Goal: Task Accomplishment & Management: Use online tool/utility

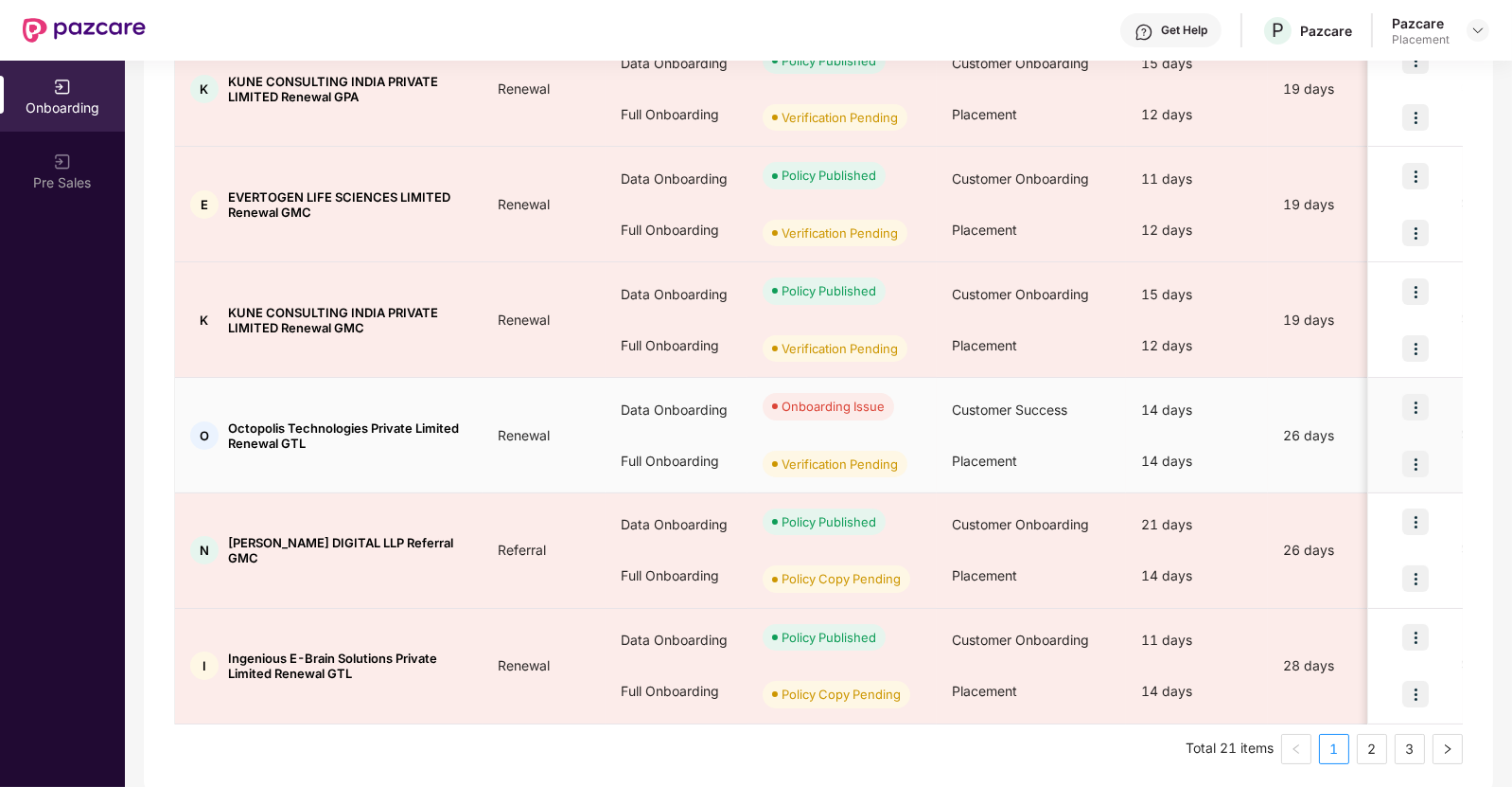
scroll to position [794, 0]
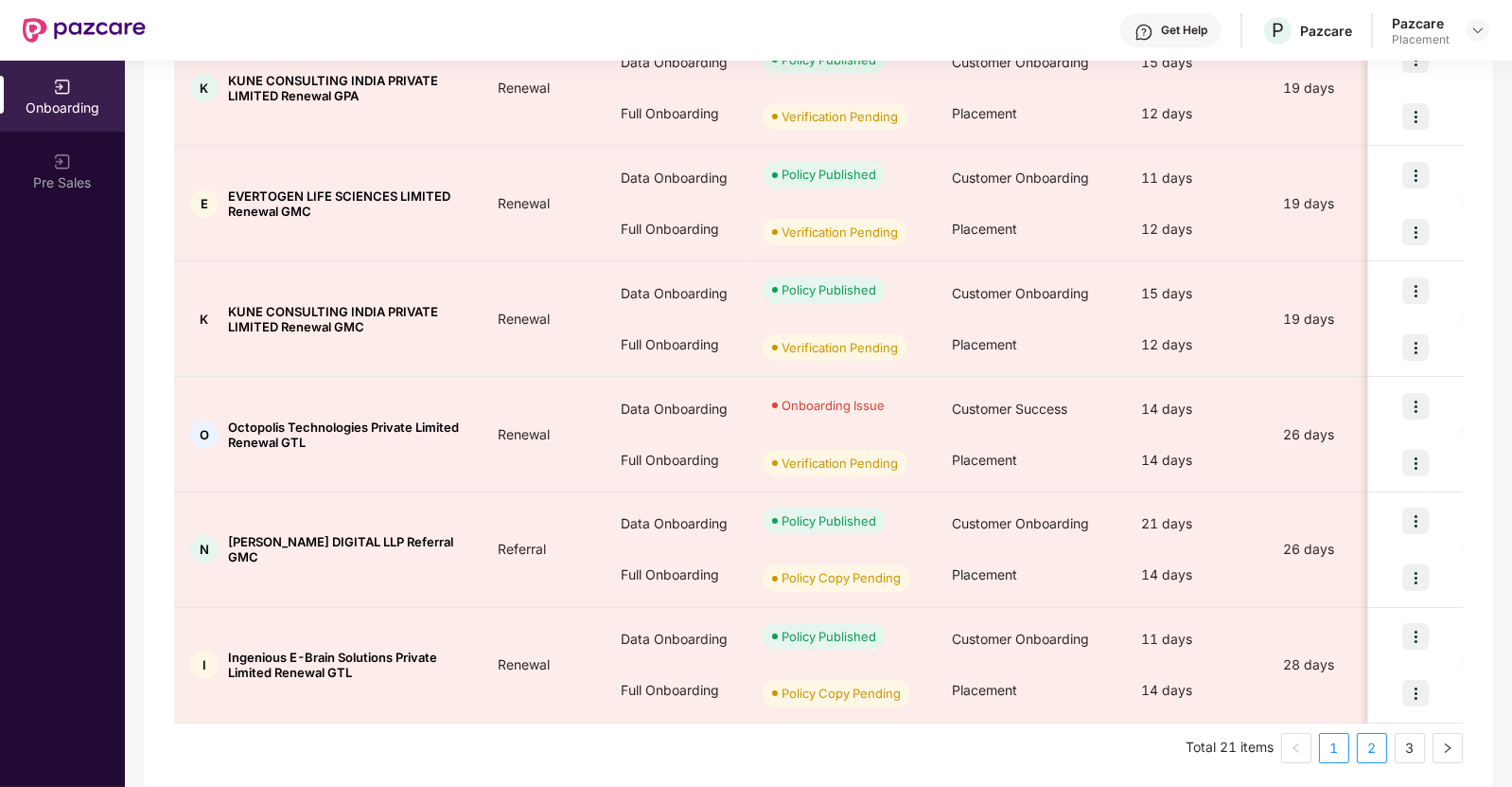
click at [1382, 738] on link "2" at bounding box center [1371, 748] width 29 height 29
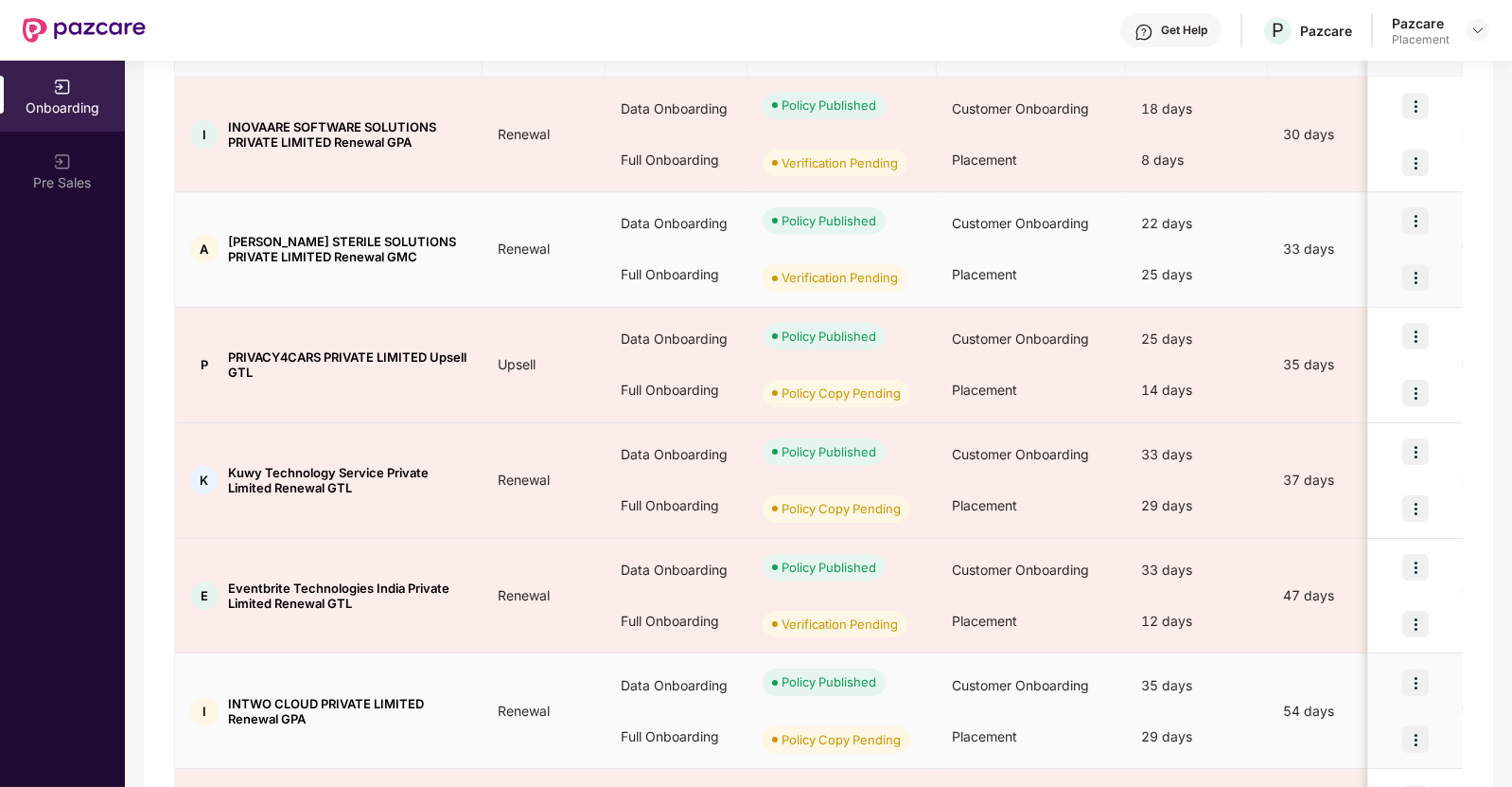
scroll to position [285, 0]
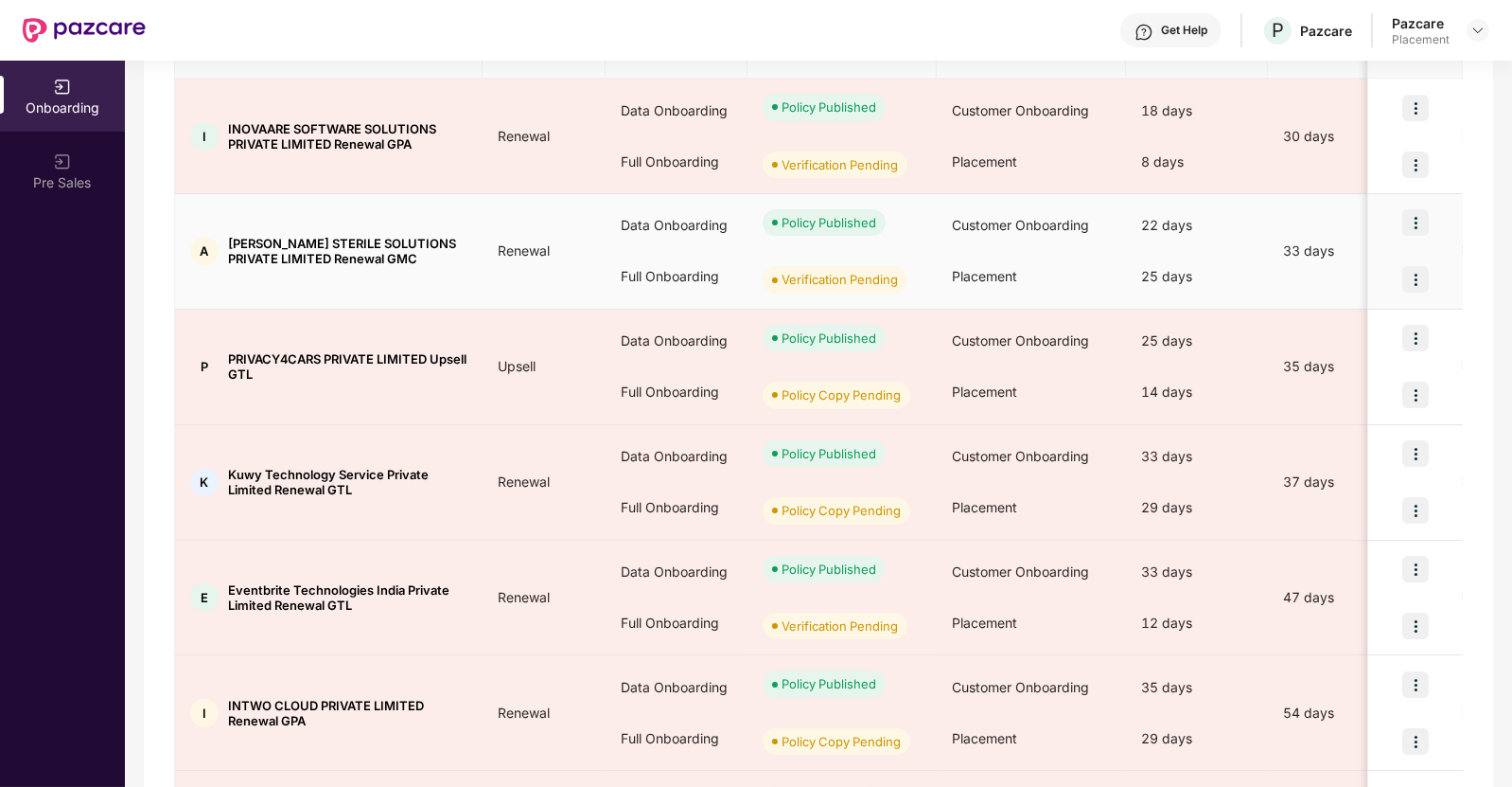
click at [1418, 279] on img at bounding box center [1415, 279] width 27 height 27
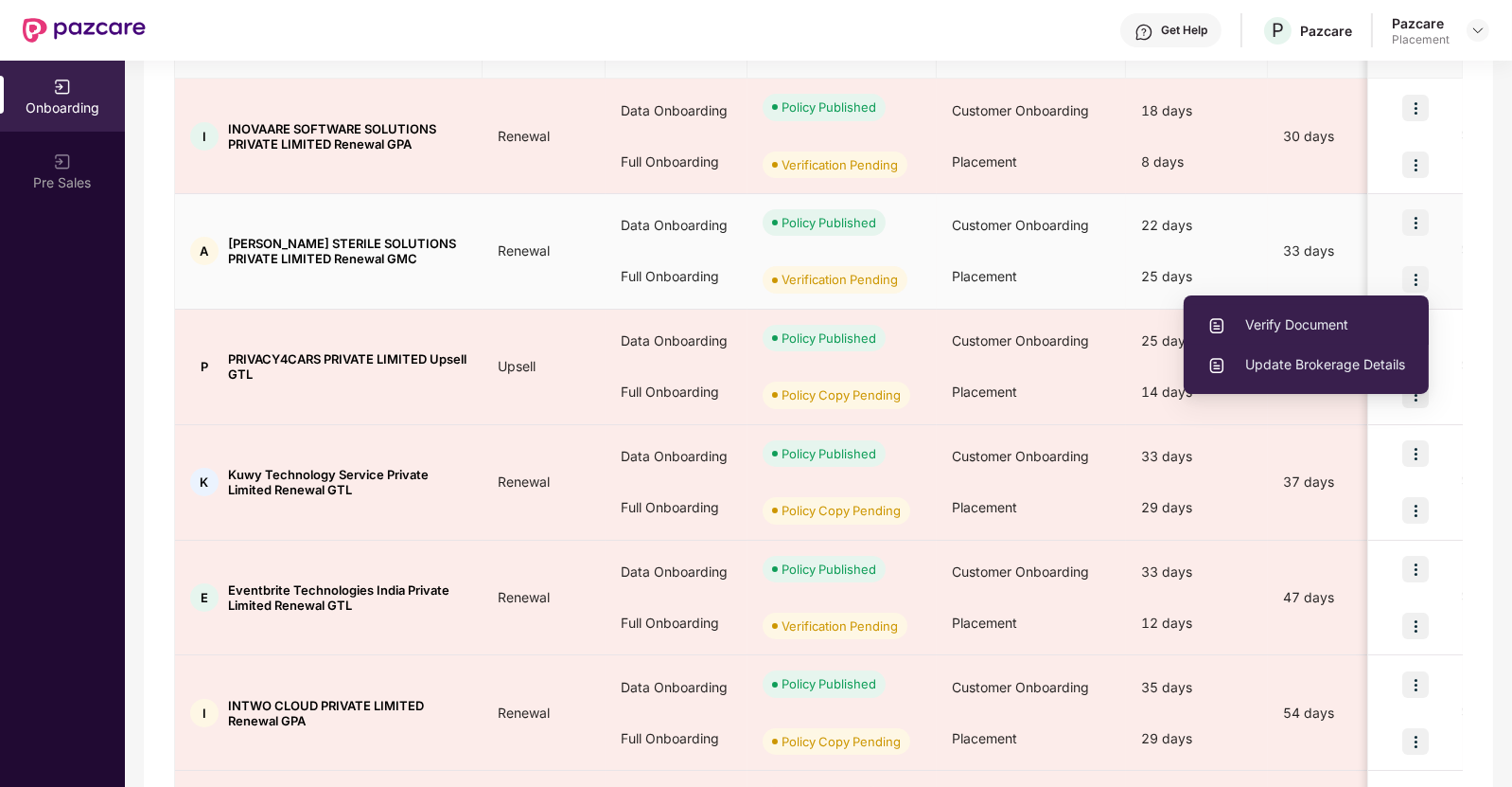
click at [1290, 327] on span "Verify Document" at bounding box center [1305, 324] width 198 height 21
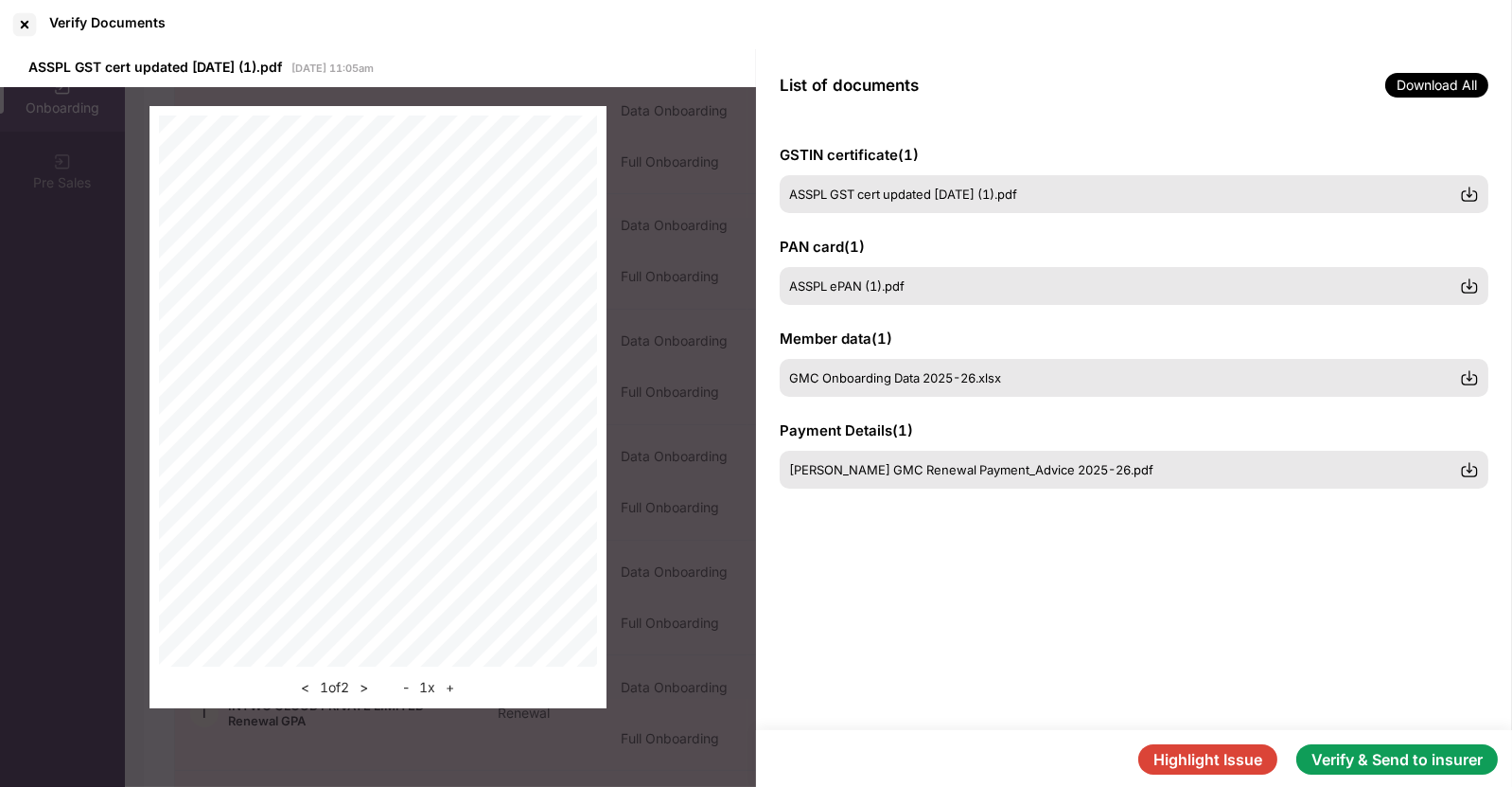
click at [1192, 753] on button "Highlight Issue" at bounding box center [1207, 758] width 139 height 31
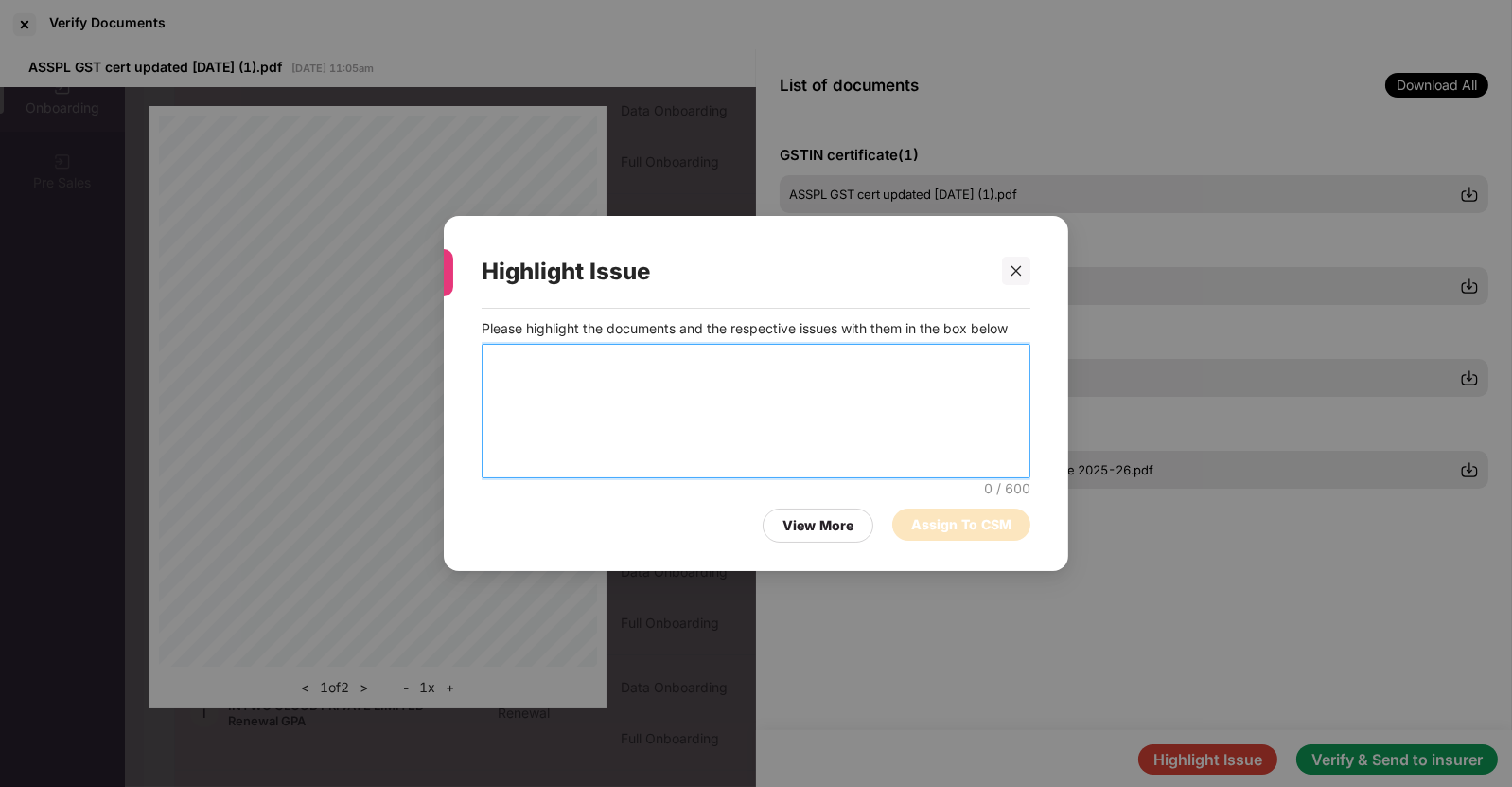
click at [842, 406] on textarea at bounding box center [755, 411] width 548 height 134
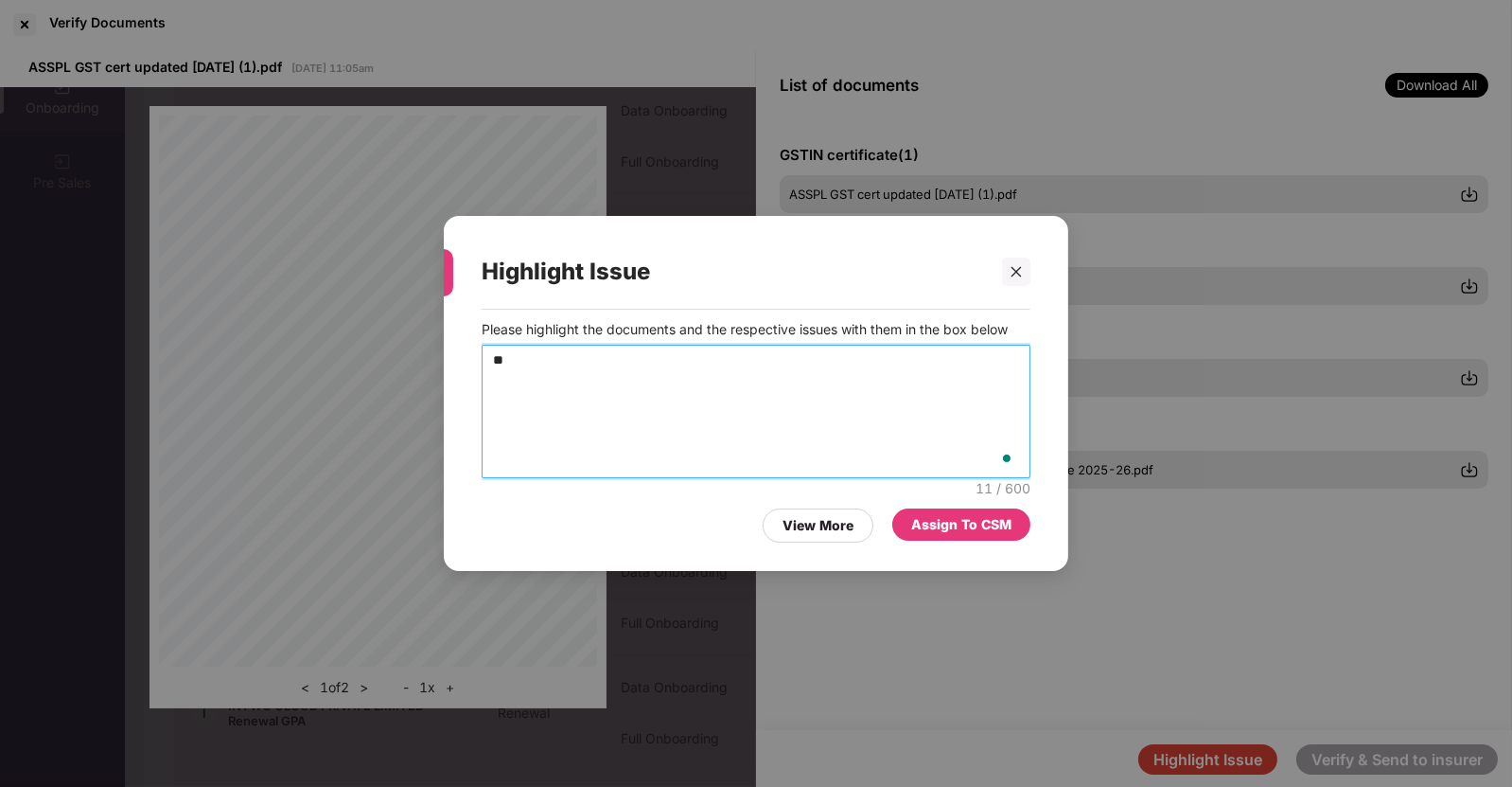
type textarea "*"
drag, startPoint x: 771, startPoint y: 365, endPoint x: 436, endPoint y: 376, distance: 335.2
click at [436, 376] on div "**********" at bounding box center [756, 393] width 1512 height 787
type textarea "**********"
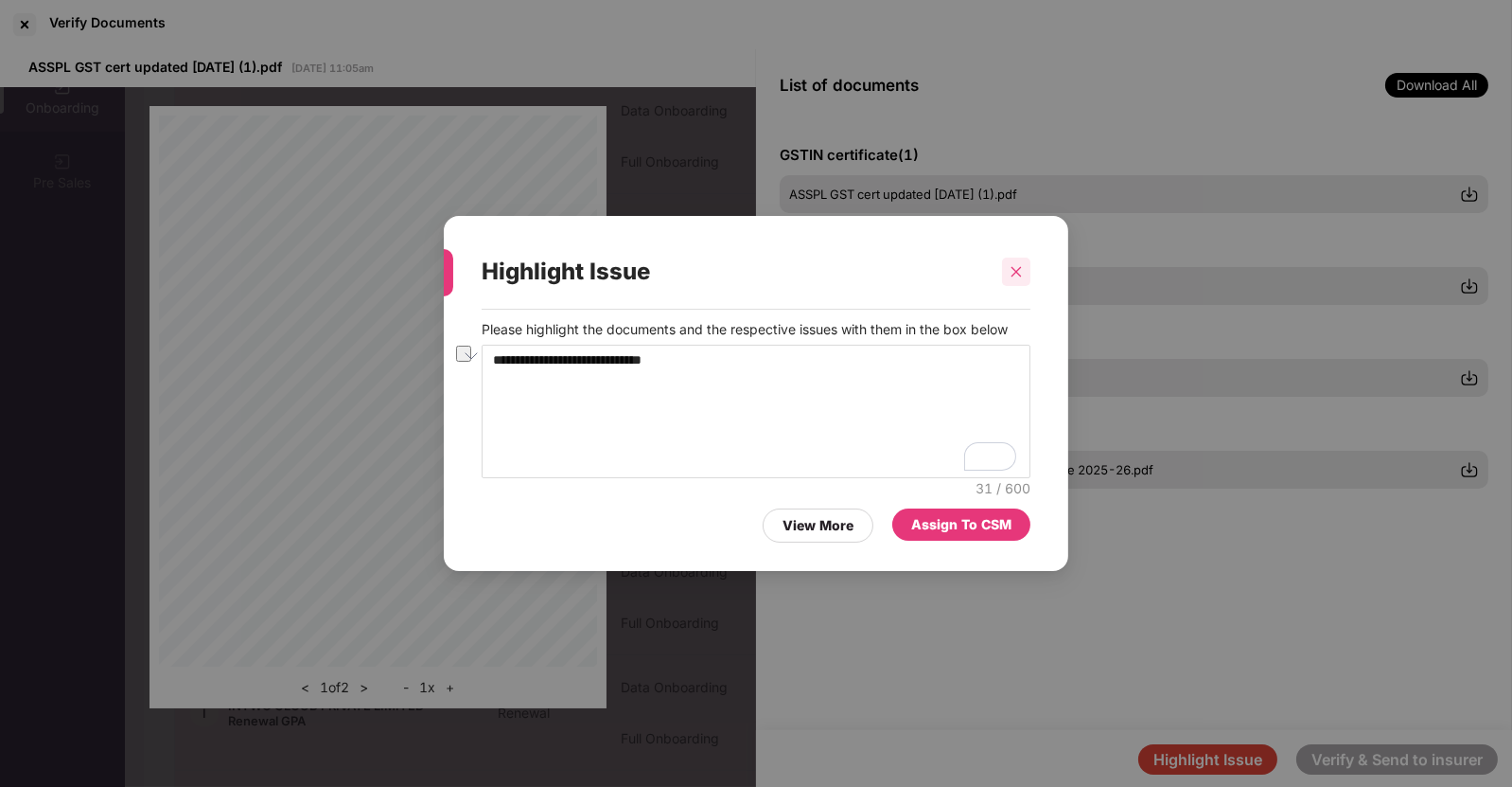
click at [1011, 270] on icon "close" at bounding box center [1015, 271] width 13 height 13
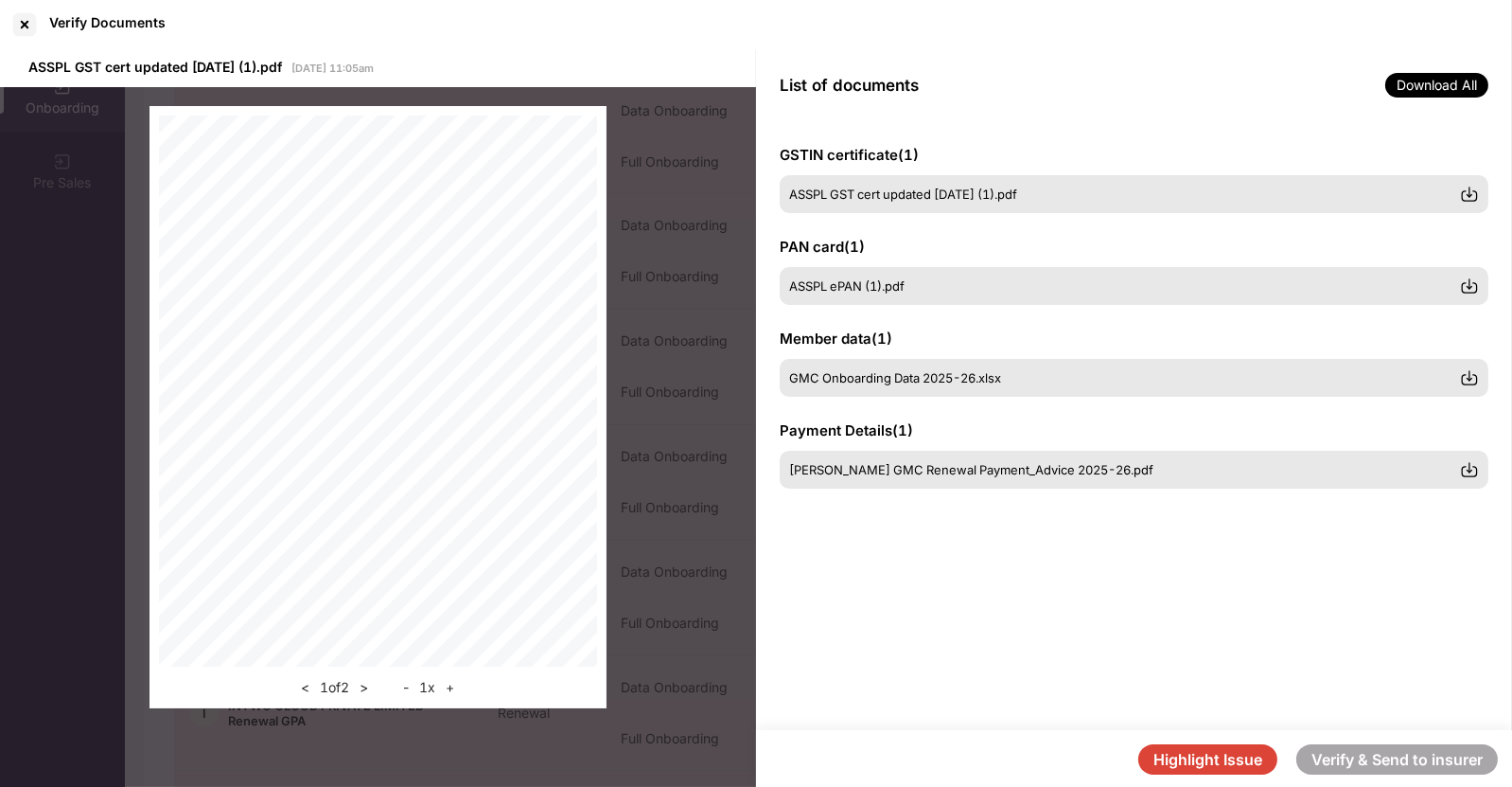
click at [1202, 762] on button "Highlight Issue" at bounding box center [1207, 758] width 139 height 31
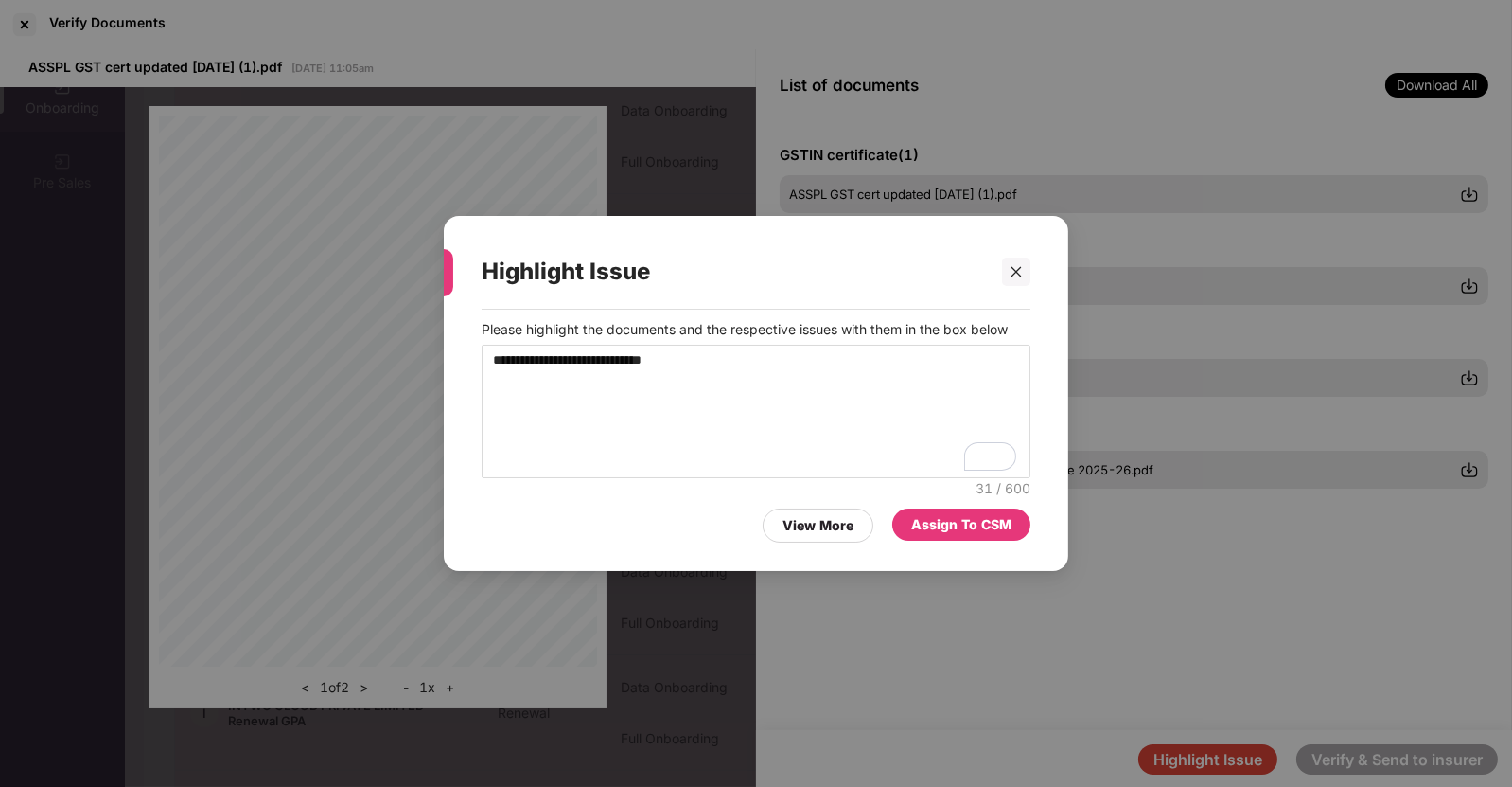
click at [970, 518] on div "Assign To CSM" at bounding box center [961, 524] width 100 height 21
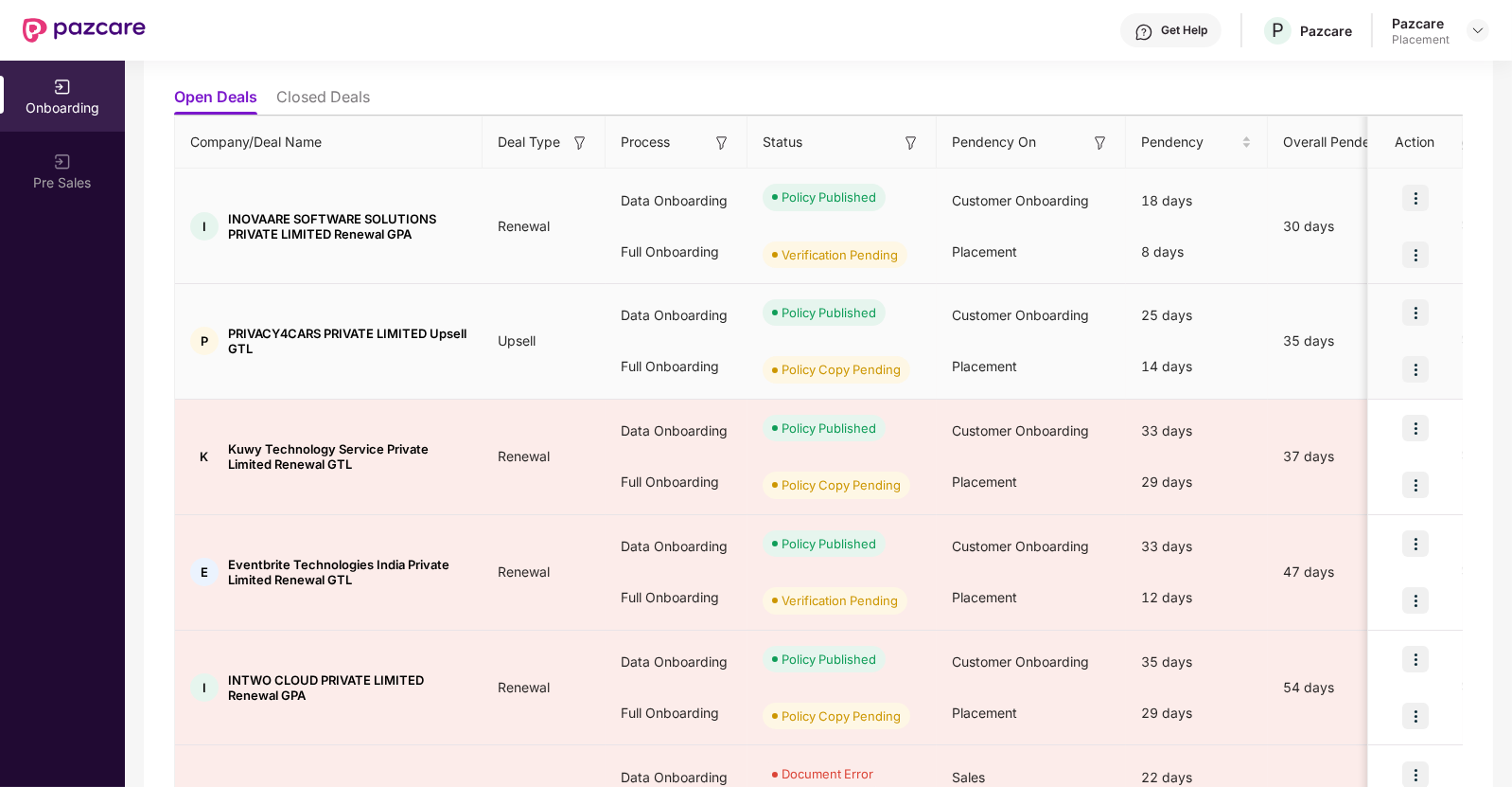
scroll to position [175, 0]
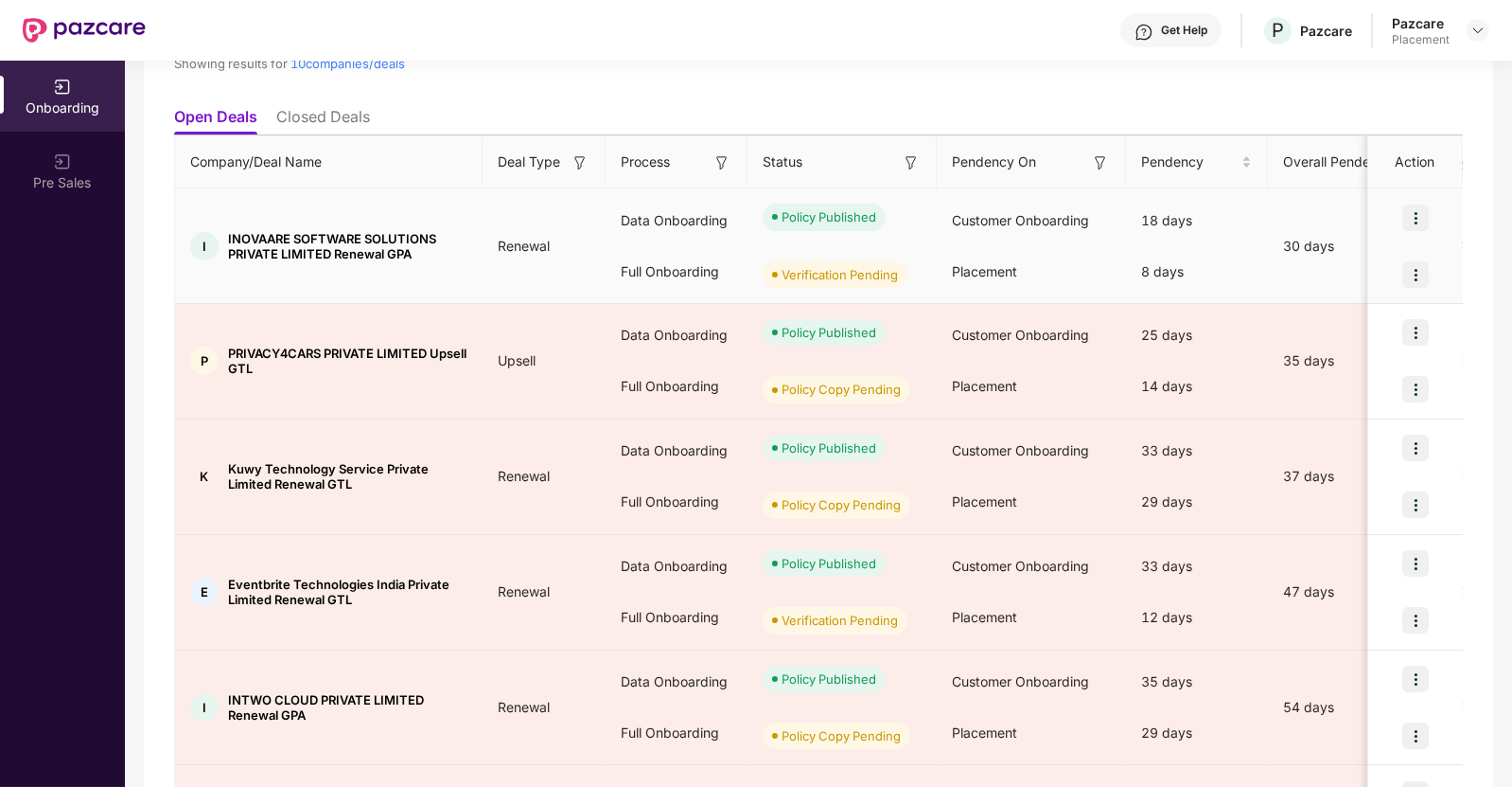
click at [1411, 272] on img at bounding box center [1415, 274] width 27 height 27
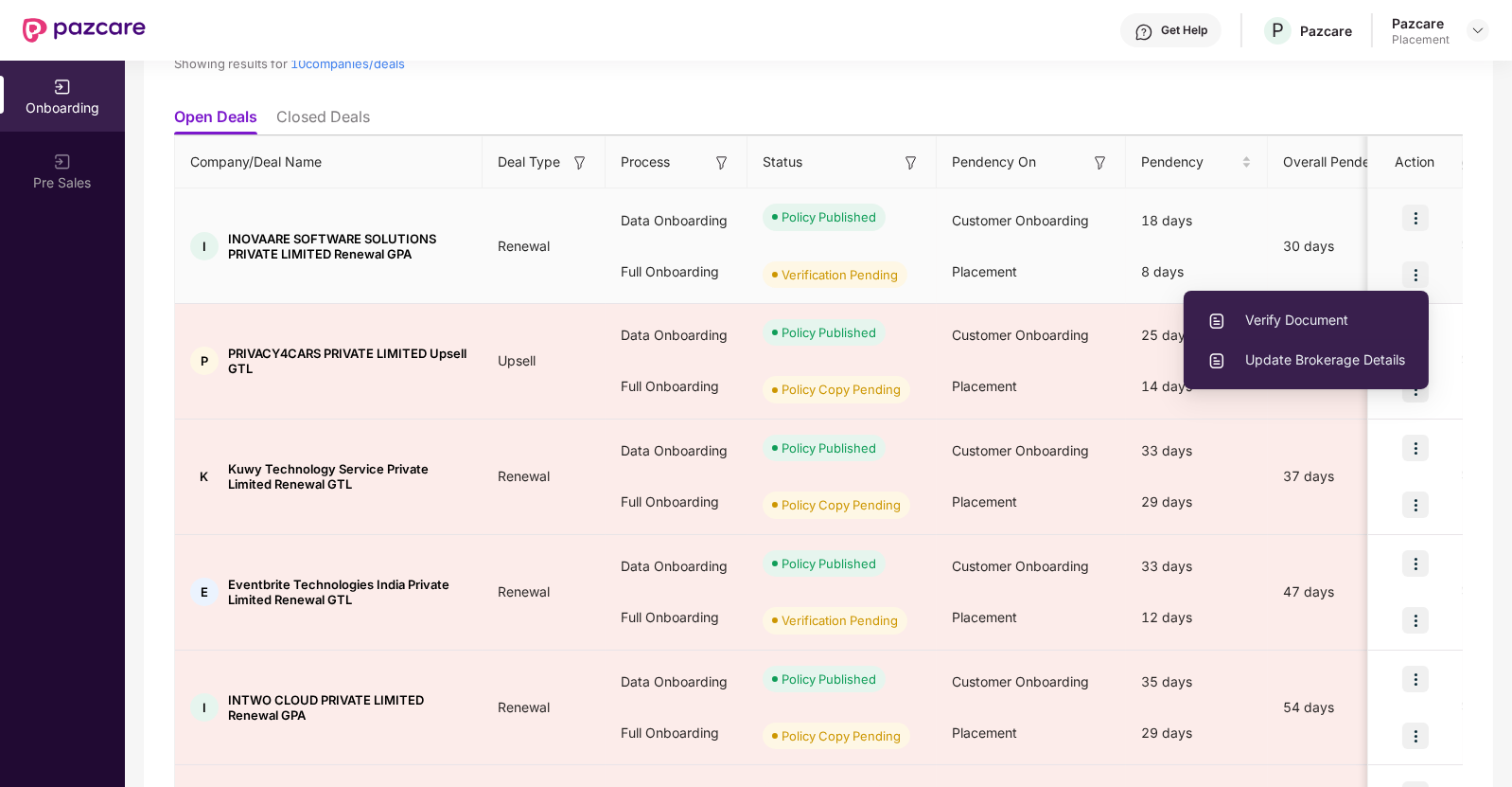
click at [1288, 324] on span "Verify Document" at bounding box center [1305, 319] width 198 height 21
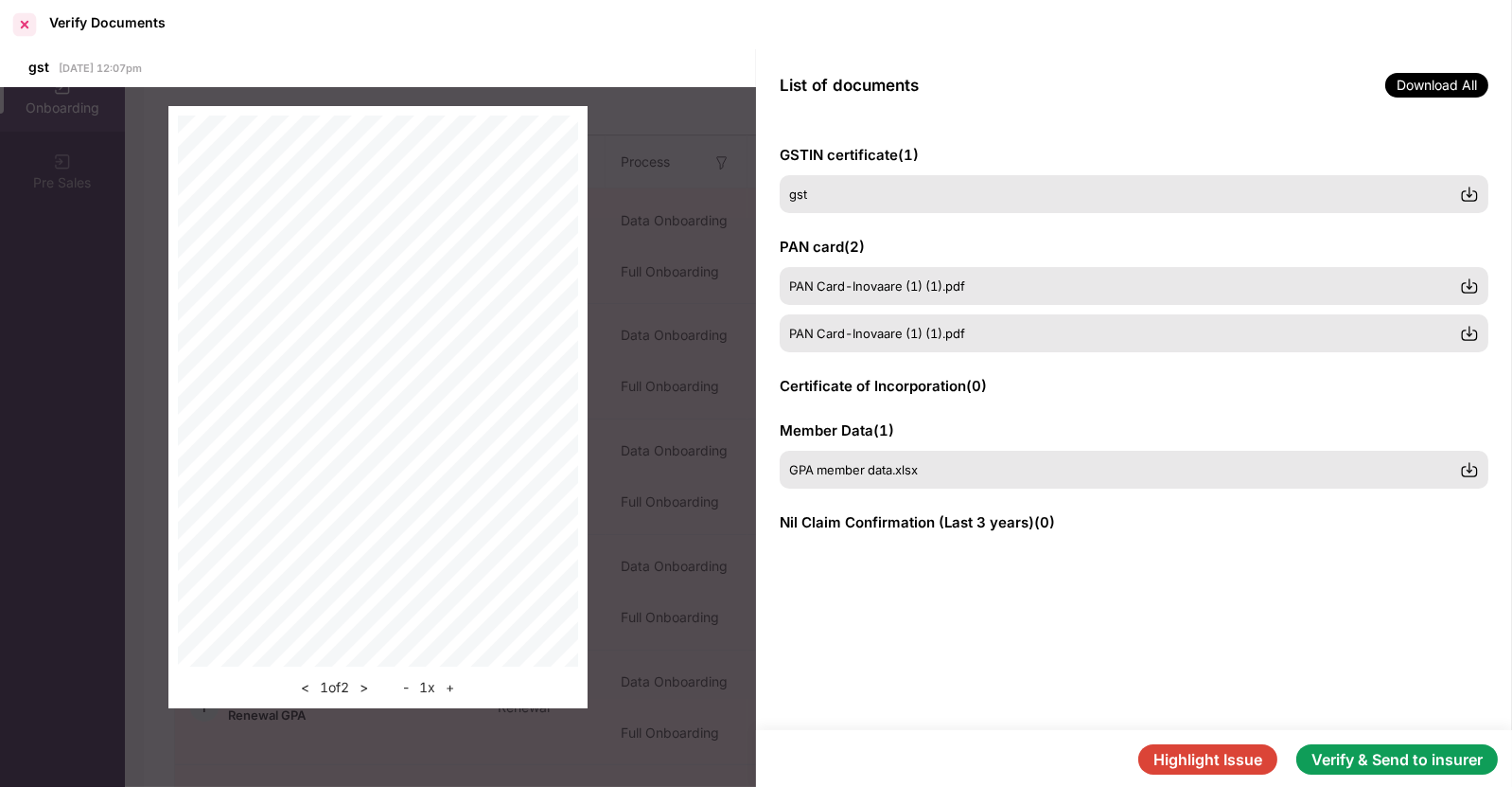
click at [29, 23] on div at bounding box center [25, 25] width 31 height 31
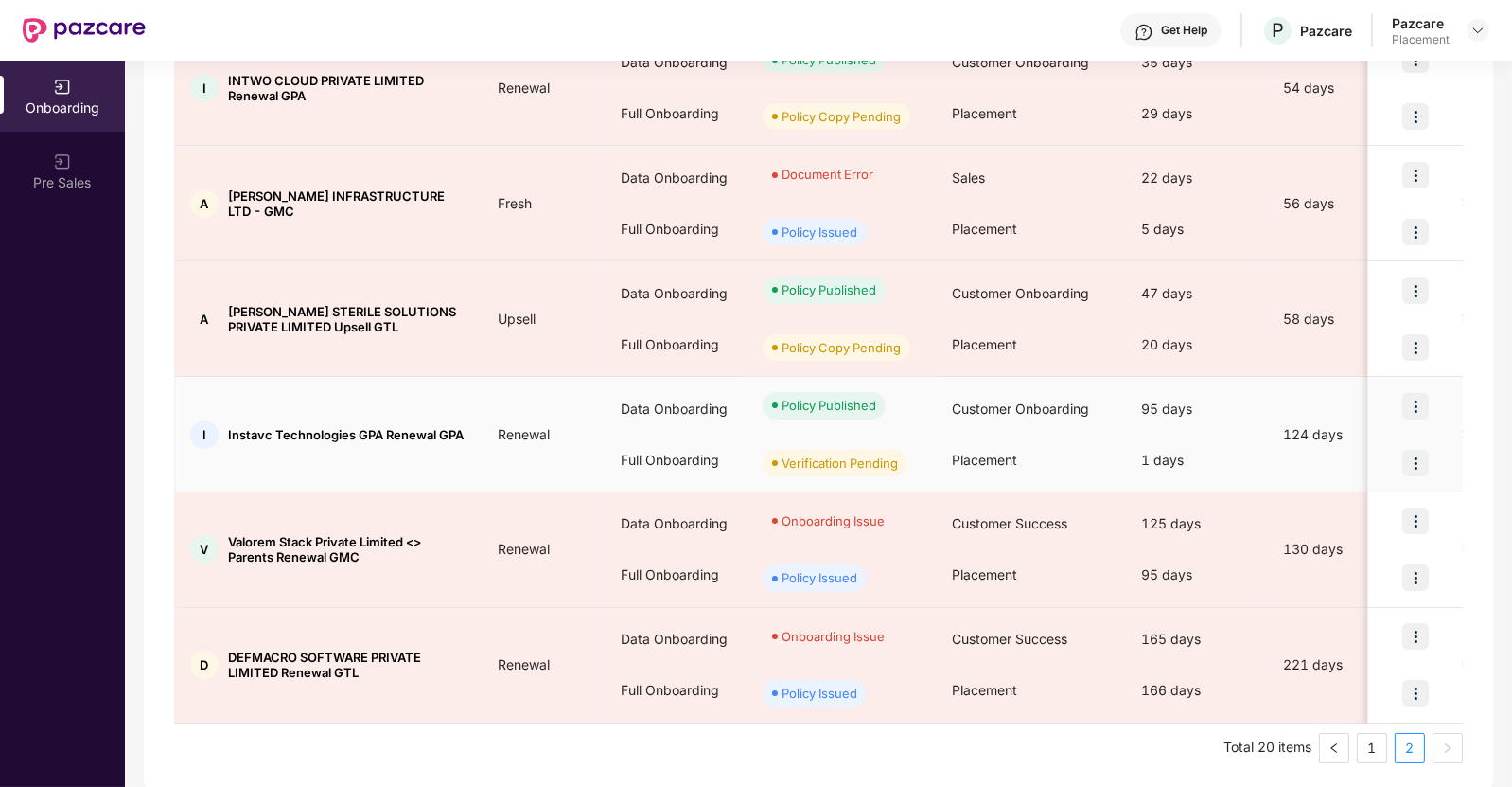
scroll to position [0, 0]
